Goal: Complete application form

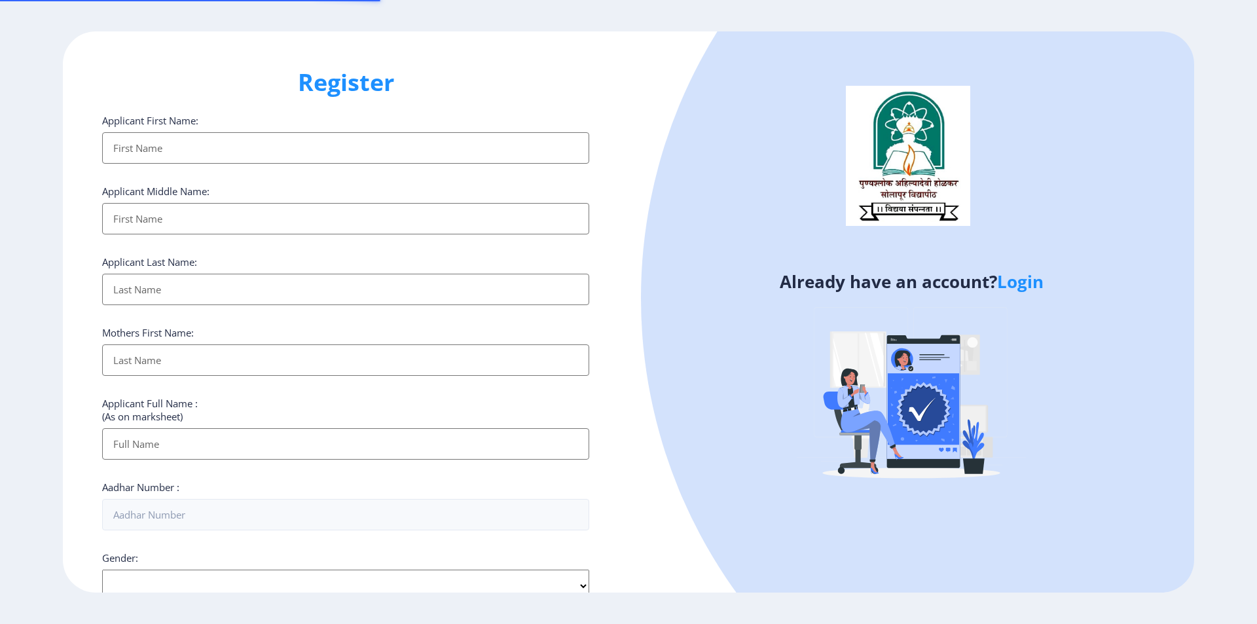
select select
click at [1017, 282] on link "Login" at bounding box center [1020, 282] width 46 height 24
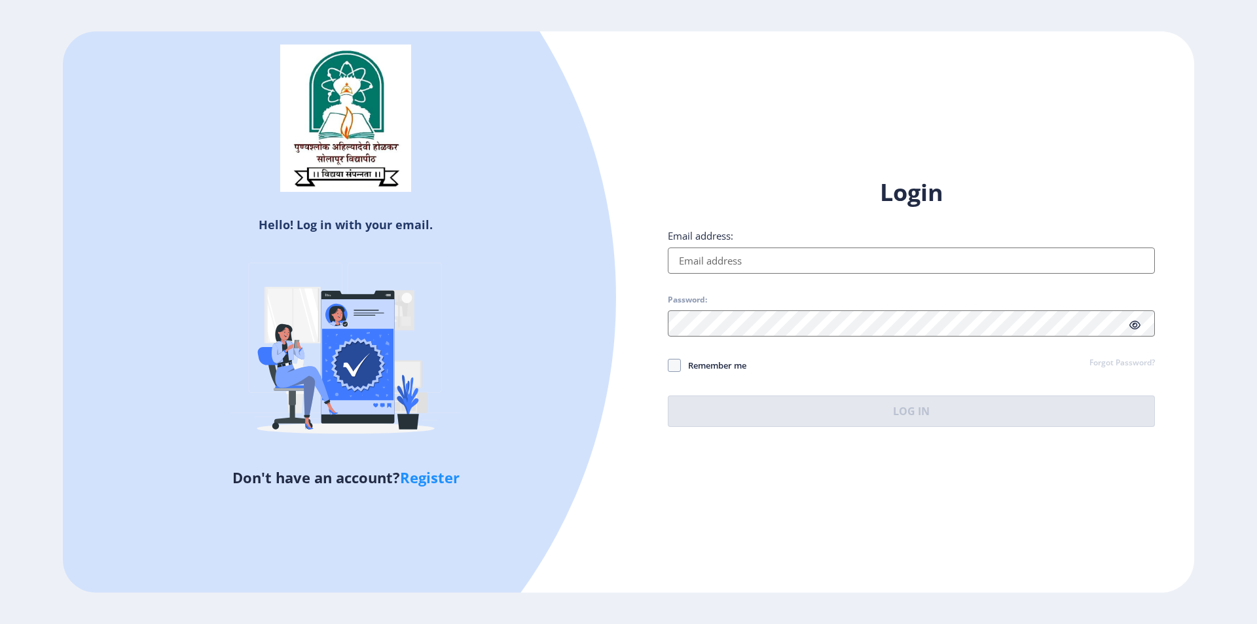
click at [922, 266] on input "Email address:" at bounding box center [911, 260] width 487 height 26
type input "[EMAIL_ADDRESS][DOMAIN_NAME]"
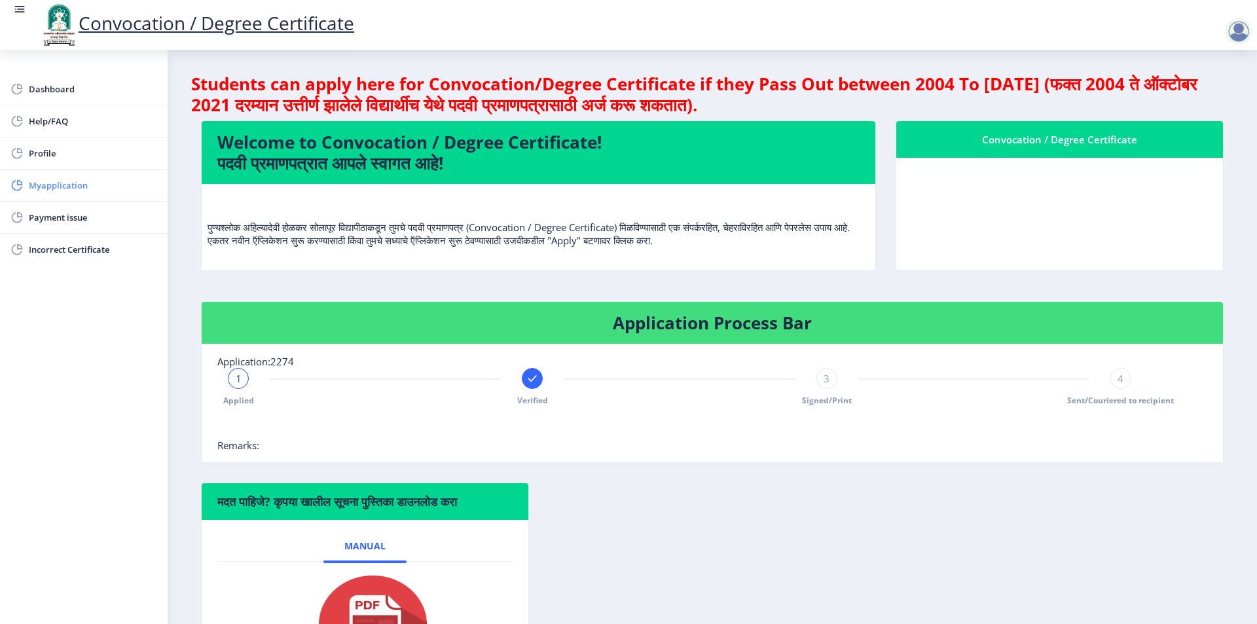
click at [65, 192] on span "Myapplication" at bounding box center [93, 185] width 128 height 16
